Goal: Complete application form

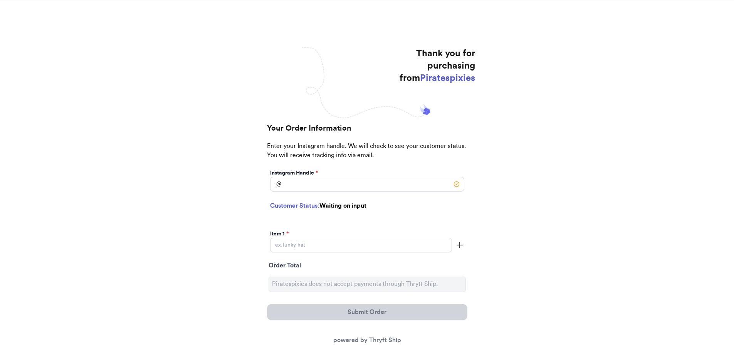
scroll to position [72, 0]
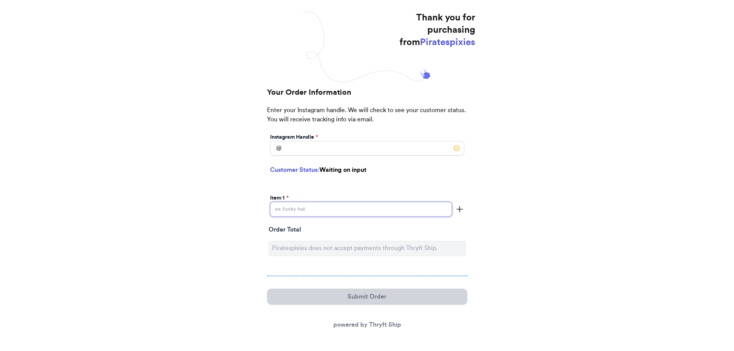
click at [348, 216] on input "Instagram Handle *" at bounding box center [361, 209] width 182 height 15
click at [436, 151] on input "Instagram Handle *" at bounding box center [367, 148] width 194 height 15
